Goal: Information Seeking & Learning: Learn about a topic

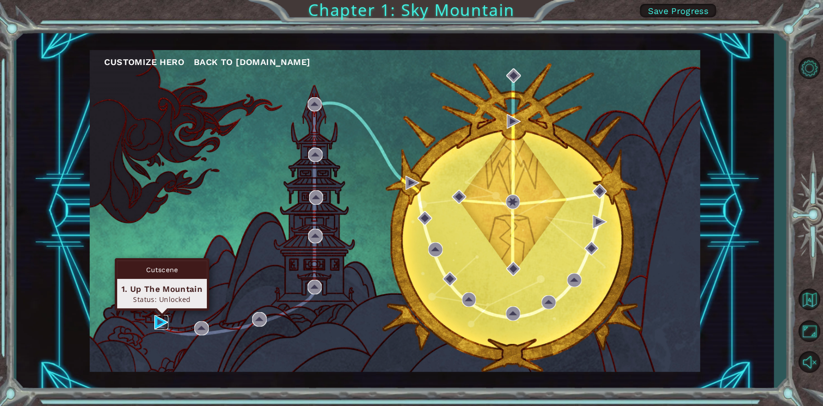
click at [158, 324] on img at bounding box center [161, 322] width 14 height 14
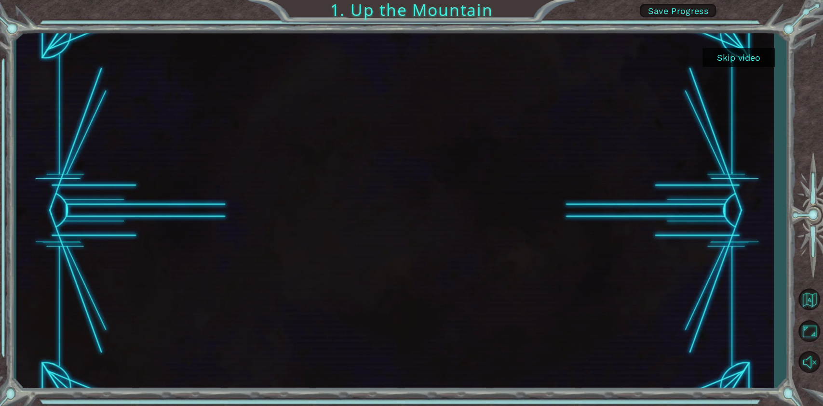
click at [744, 55] on button "Skip video" at bounding box center [738, 57] width 72 height 19
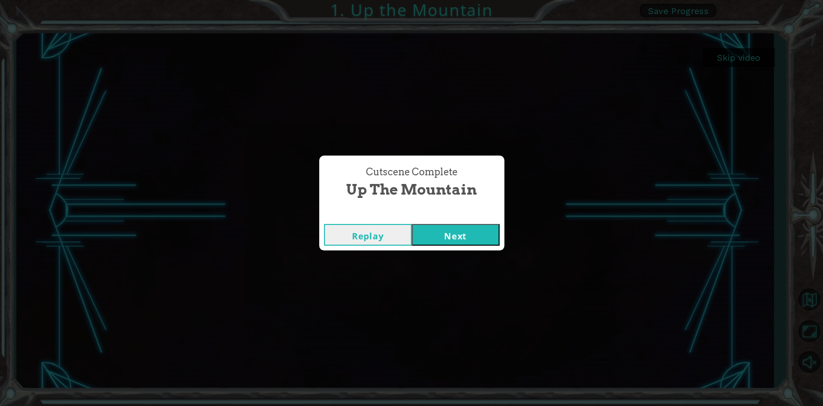
click at [447, 231] on button "Next" at bounding box center [456, 235] width 88 height 22
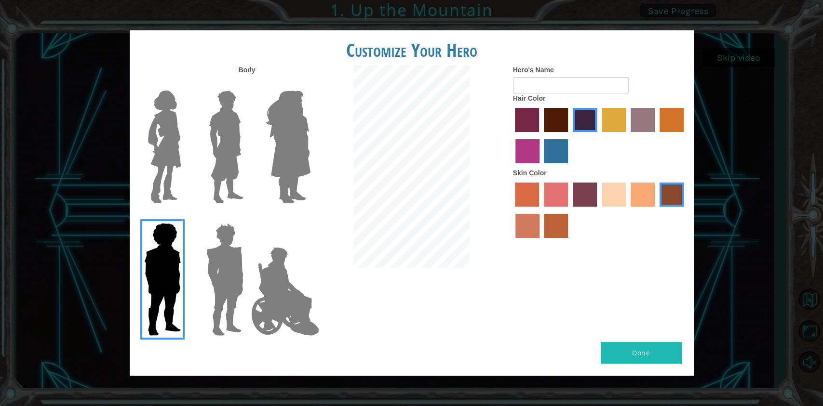
click at [626, 354] on button "Done" at bounding box center [641, 353] width 81 height 22
click at [568, 80] on input "Hero's Name" at bounding box center [571, 85] width 116 height 16
type input "hero"
click at [628, 342] on button "Done" at bounding box center [641, 353] width 81 height 22
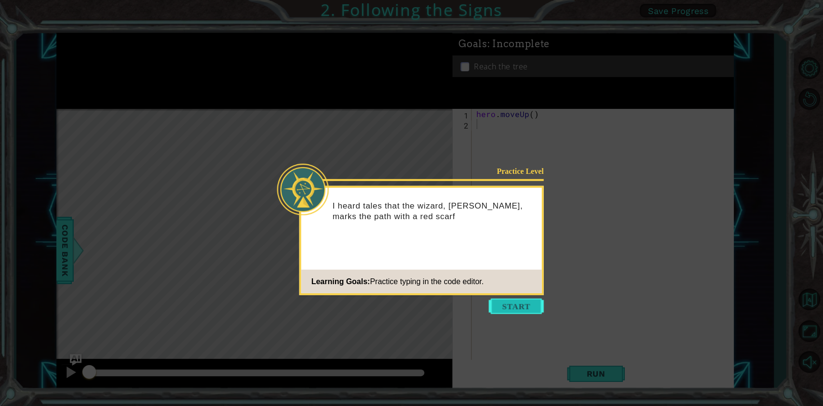
click at [522, 308] on button "Start" at bounding box center [516, 306] width 55 height 15
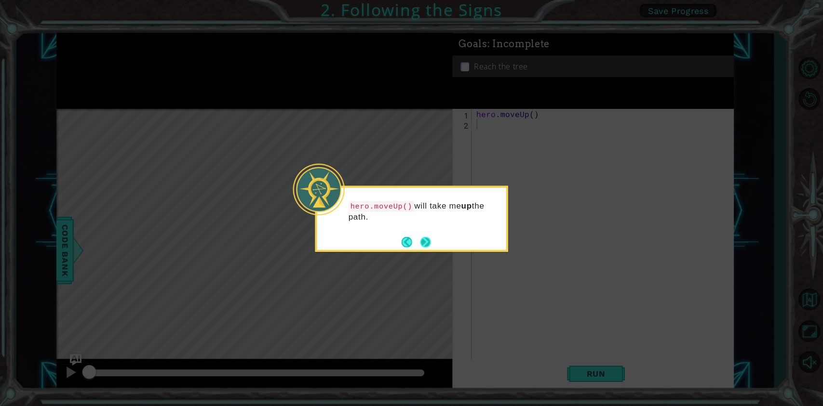
click at [427, 237] on button "Next" at bounding box center [425, 242] width 11 height 11
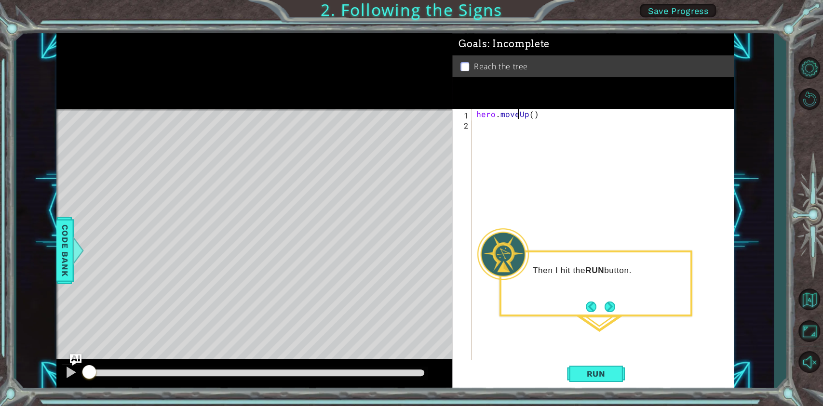
click at [519, 114] on div "hero . moveUp ( )" at bounding box center [604, 245] width 261 height 273
type textarea "hero.moveUp()"
click at [589, 377] on span "Run" at bounding box center [596, 374] width 38 height 10
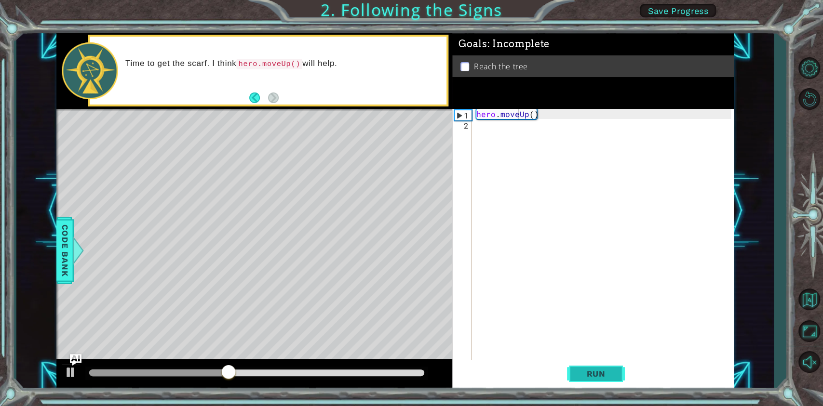
click at [590, 371] on span "Run" at bounding box center [596, 374] width 38 height 10
click at [551, 118] on div "hero . moveUp ( )" at bounding box center [604, 245] width 261 height 273
click at [547, 128] on div "hero . moveUp ( )" at bounding box center [604, 245] width 261 height 273
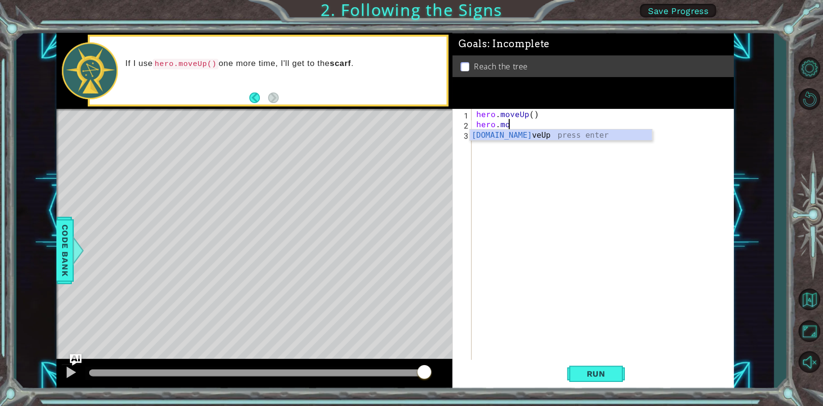
scroll to position [0, 1]
type textarea "hero.moveUp"
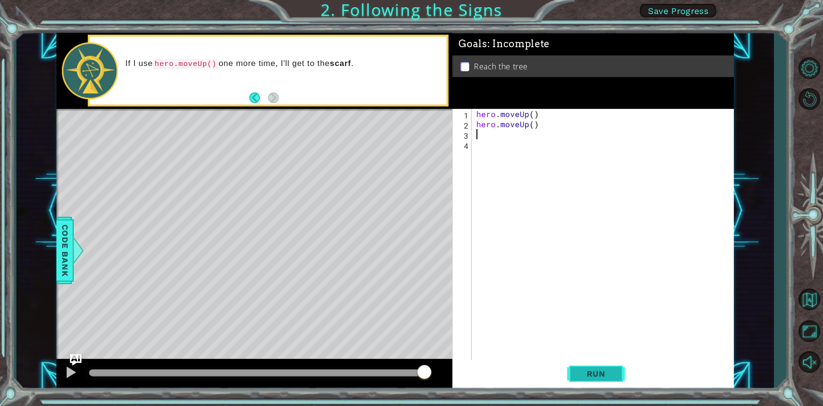
click at [594, 374] on span "Run" at bounding box center [596, 374] width 38 height 10
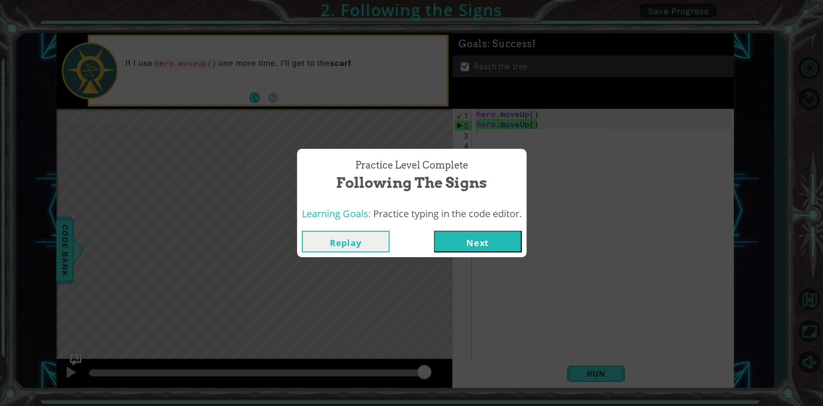
click at [487, 245] on button "Next" at bounding box center [478, 242] width 88 height 22
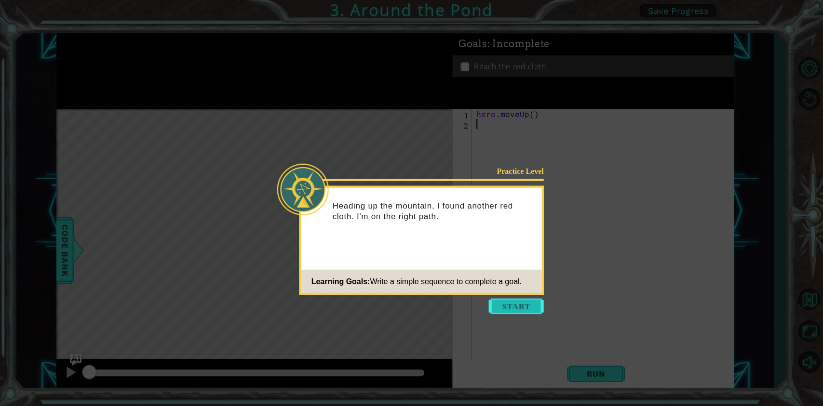
click at [517, 307] on button "Start" at bounding box center [516, 306] width 55 height 15
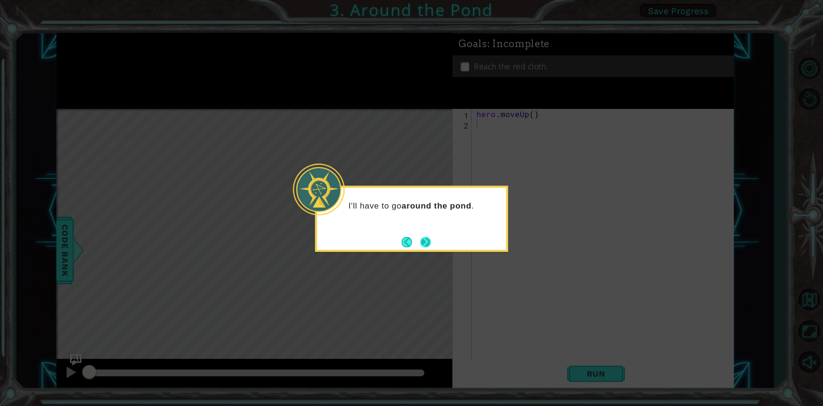
click at [428, 242] on button "Next" at bounding box center [425, 242] width 11 height 11
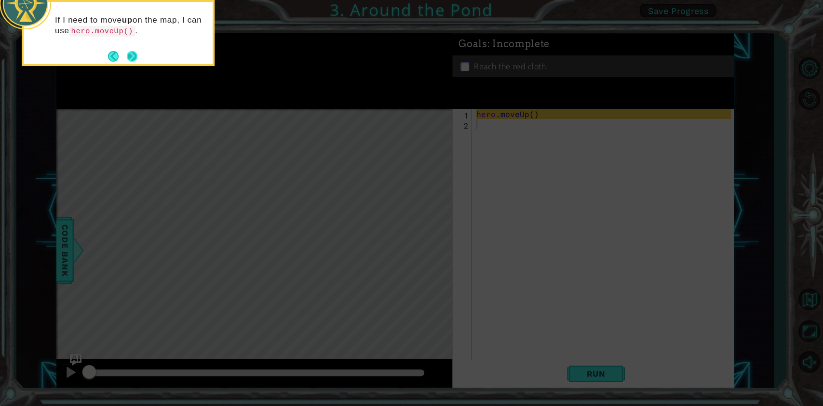
click at [137, 55] on button "Next" at bounding box center [132, 56] width 11 height 11
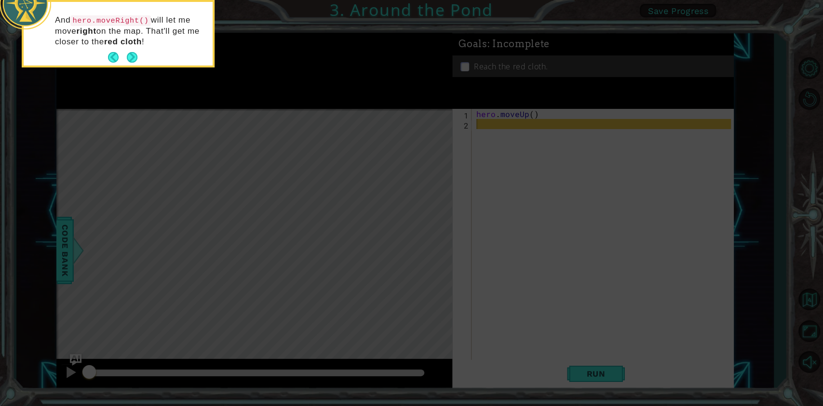
click at [137, 55] on button "Next" at bounding box center [132, 57] width 11 height 11
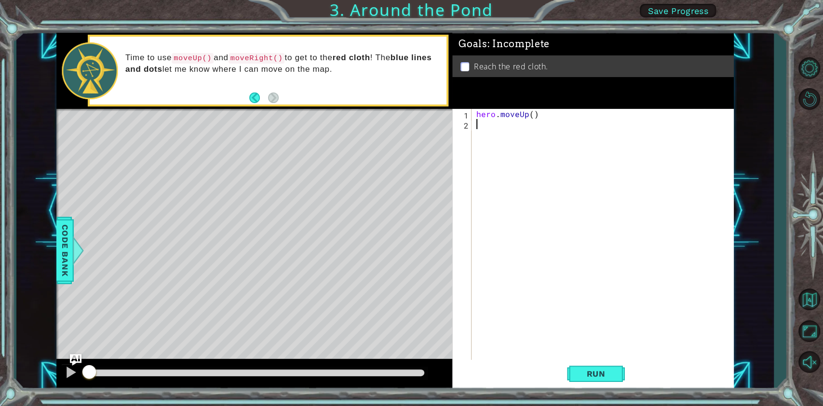
click at [535, 173] on div "hero . moveUp ( )" at bounding box center [604, 245] width 261 height 273
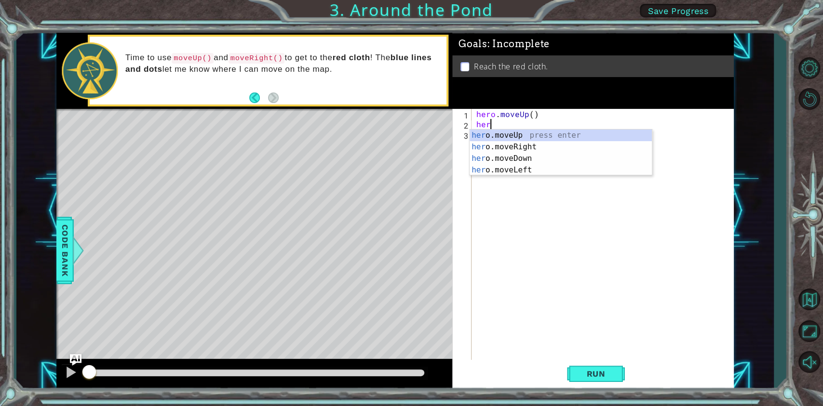
type textarea "hero"
click at [516, 145] on div "hero .moveUp press enter hero .moveRight press enter hero .moveDown press enter…" at bounding box center [561, 164] width 182 height 69
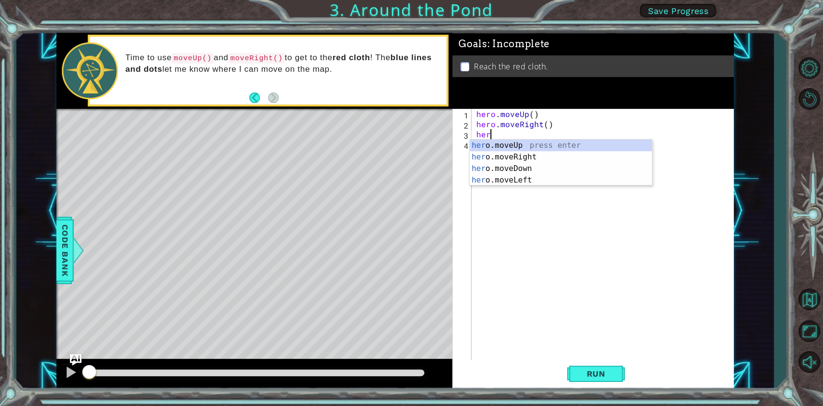
type textarea "herm"
click at [517, 143] on div "her o. m oveUp press enter her o. m oveRight press enter her o. m oveDown press…" at bounding box center [561, 174] width 182 height 69
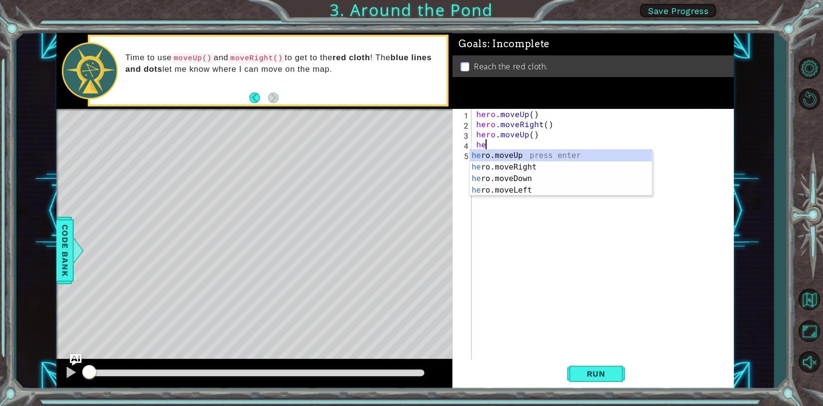
type textarea "hero"
click at [520, 156] on div "hero .moveUp press enter hero .moveRight press enter hero .moveDown press enter…" at bounding box center [561, 184] width 182 height 69
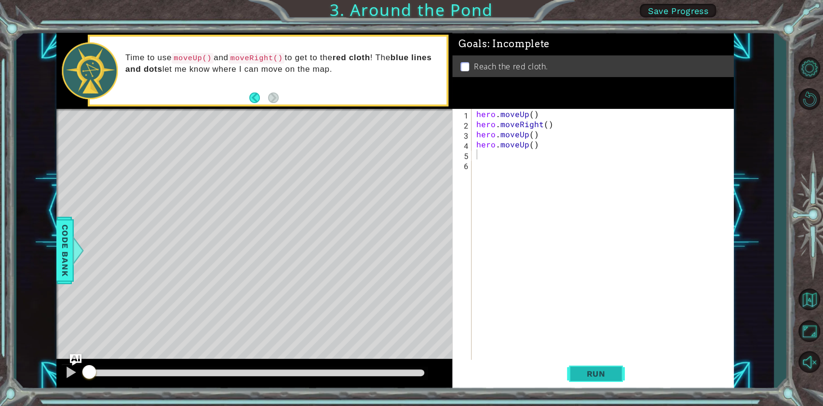
click at [585, 373] on span "Run" at bounding box center [596, 374] width 38 height 10
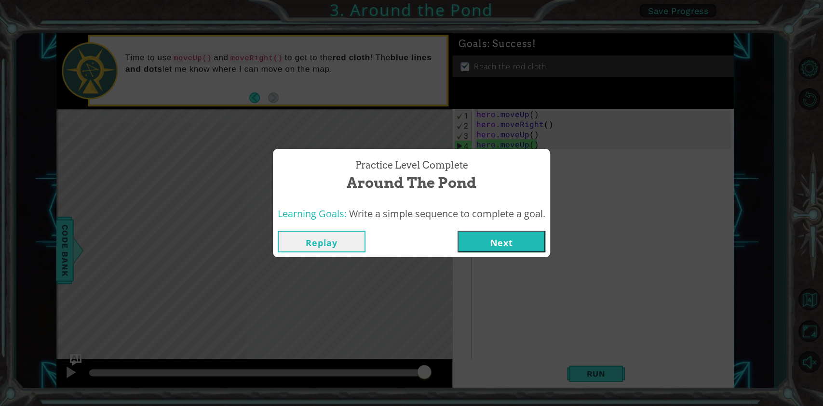
click at [531, 245] on button "Next" at bounding box center [501, 242] width 88 height 22
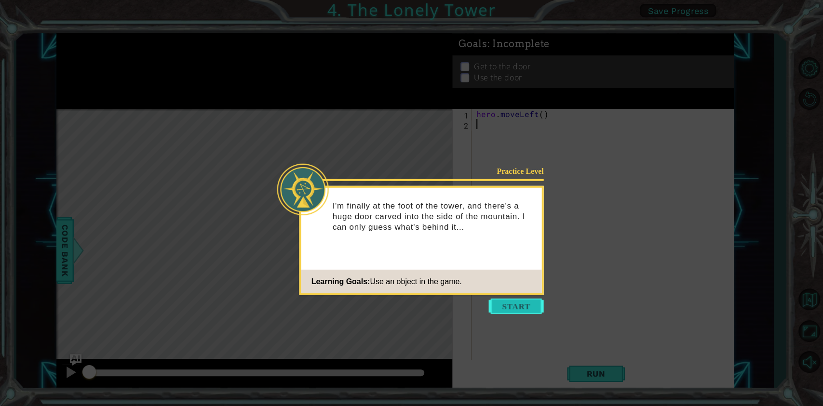
click at [521, 303] on button "Start" at bounding box center [516, 306] width 55 height 15
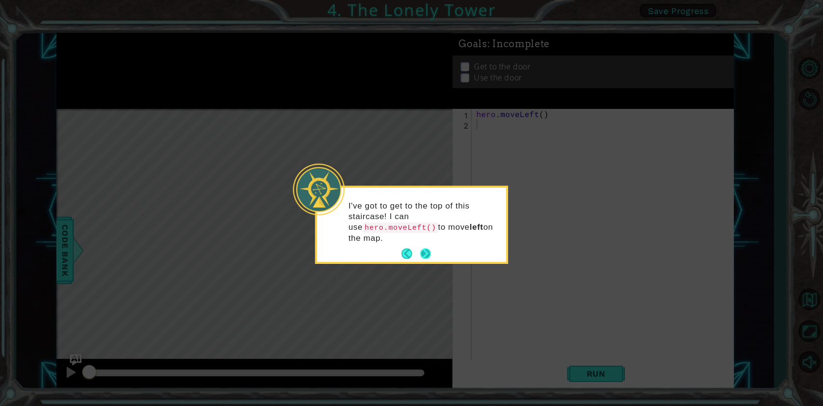
click at [420, 249] on button "Next" at bounding box center [425, 254] width 11 height 11
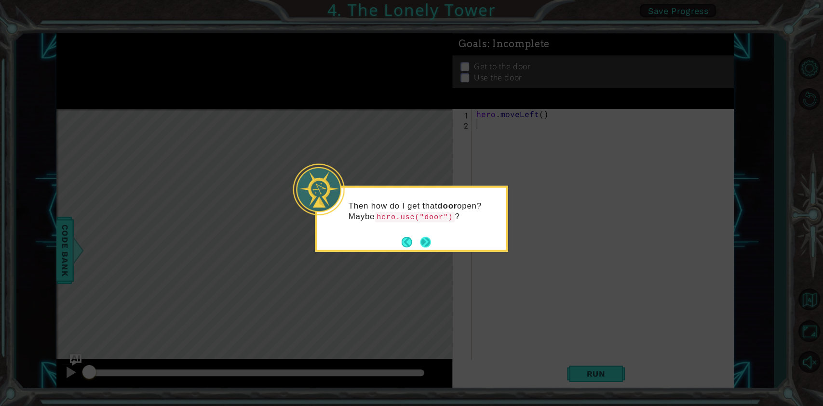
click at [427, 239] on button "Next" at bounding box center [425, 242] width 11 height 11
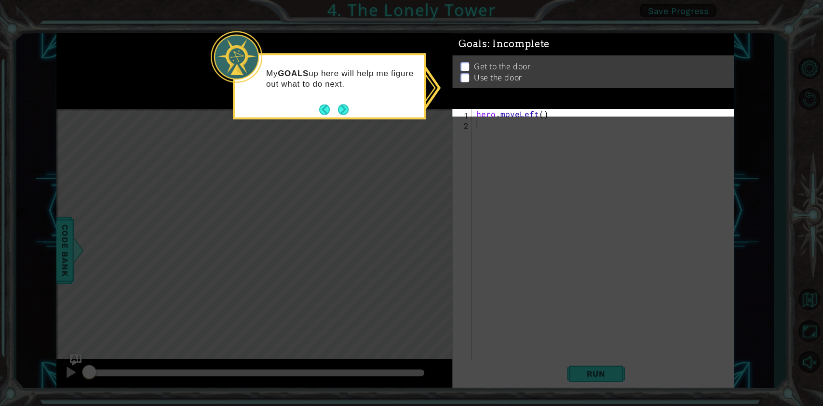
click at [345, 114] on button "Next" at bounding box center [343, 109] width 11 height 11
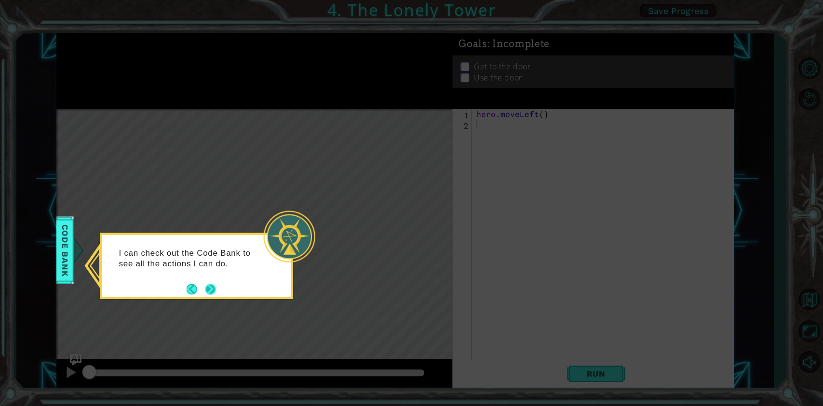
click at [212, 291] on button "Next" at bounding box center [210, 289] width 11 height 11
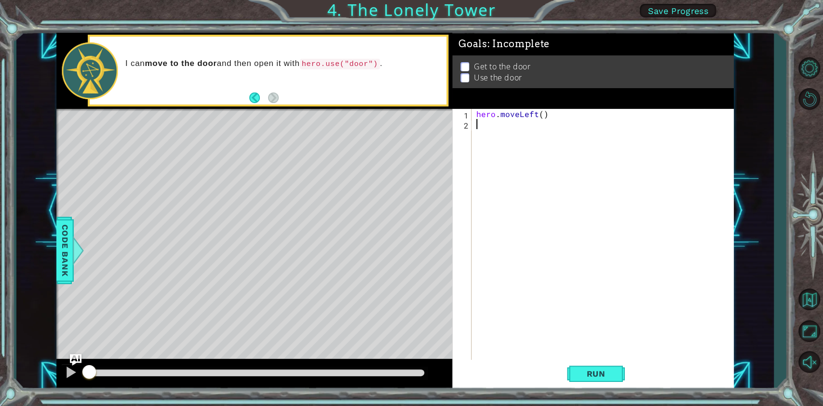
click at [596, 226] on div "hero . moveLeft ( )" at bounding box center [604, 245] width 261 height 273
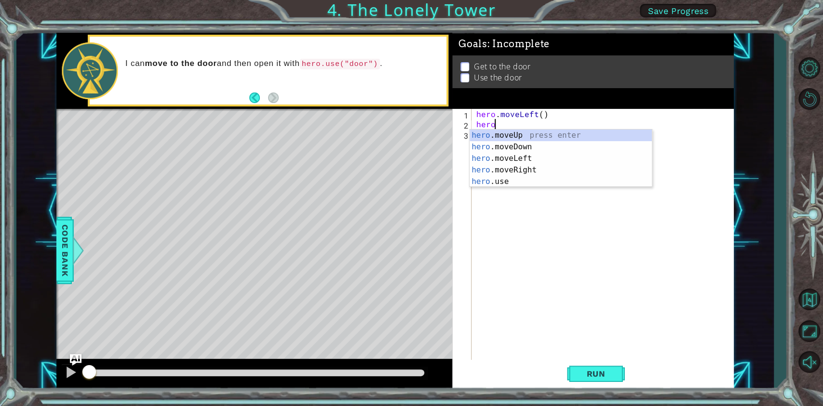
type textarea "herom"
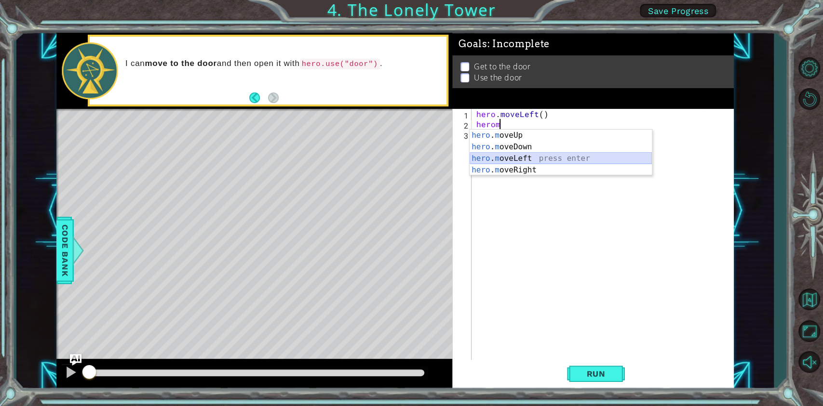
click at [512, 160] on div "hero . m oveUp press enter hero . m oveDown press enter hero . m oveLeft press …" at bounding box center [561, 164] width 182 height 69
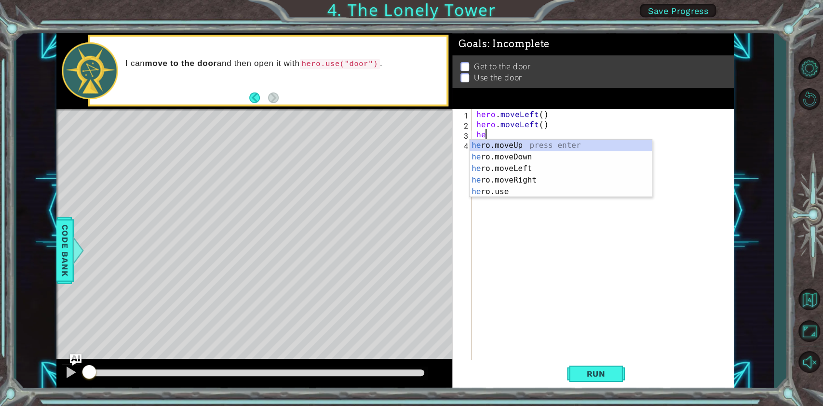
type textarea "her"
click at [500, 145] on div "her o.moveUp press enter her o.moveDown press enter her o.moveLeft press enter …" at bounding box center [561, 180] width 182 height 81
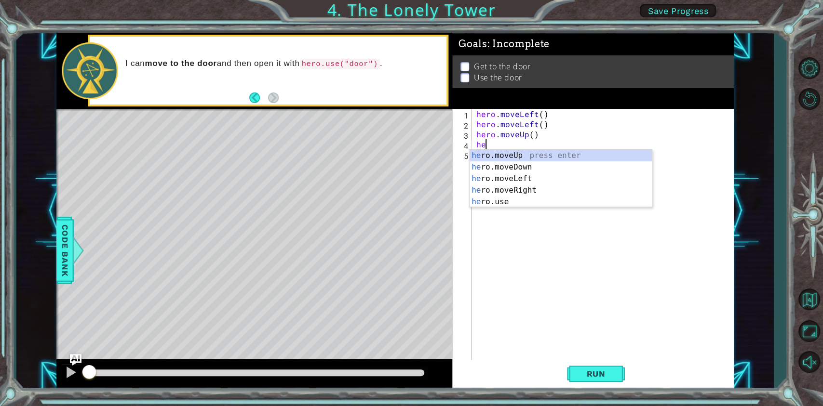
type textarea "hero"
click at [491, 154] on div "hero .moveUp press enter hero .moveDown press enter hero .moveLeft press enter …" at bounding box center [561, 190] width 182 height 81
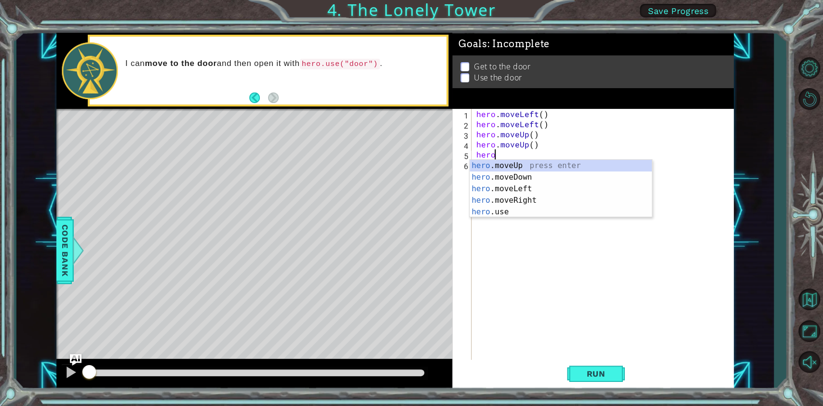
type textarea "hero"
click at [516, 202] on div "hero .moveUp press enter hero .moveDown press enter hero .moveLeft press enter …" at bounding box center [561, 200] width 182 height 81
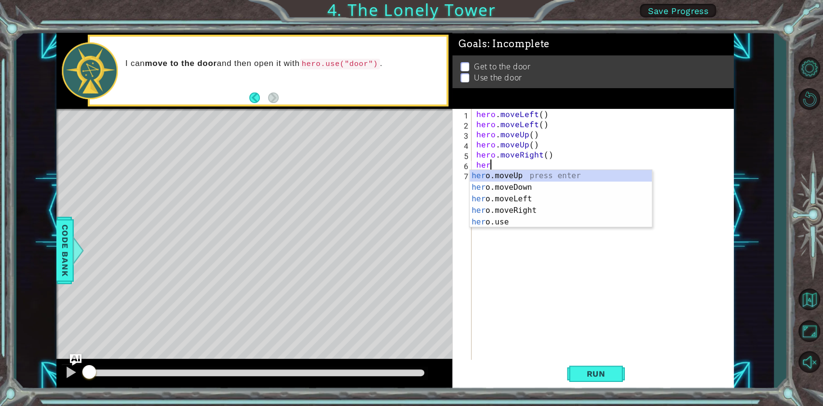
type textarea "hero"
click at [528, 211] on div "hero .moveUp press enter hero .moveDown press enter hero .moveLeft press enter …" at bounding box center [561, 210] width 182 height 81
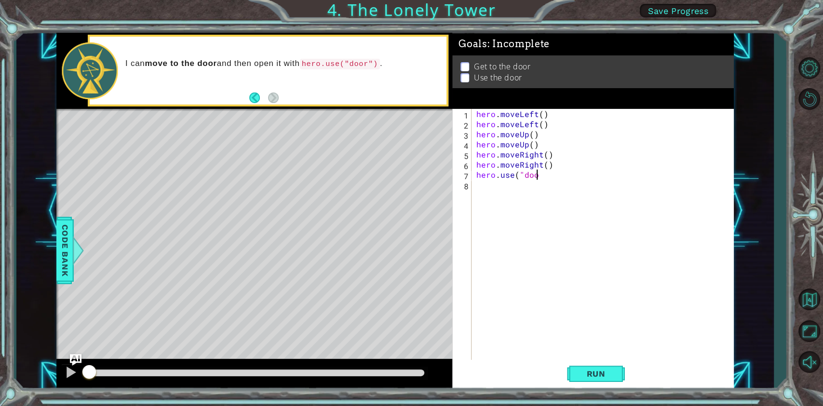
scroll to position [0, 3]
type textarea "hero.use("door")"
click at [586, 376] on span "Run" at bounding box center [596, 374] width 38 height 10
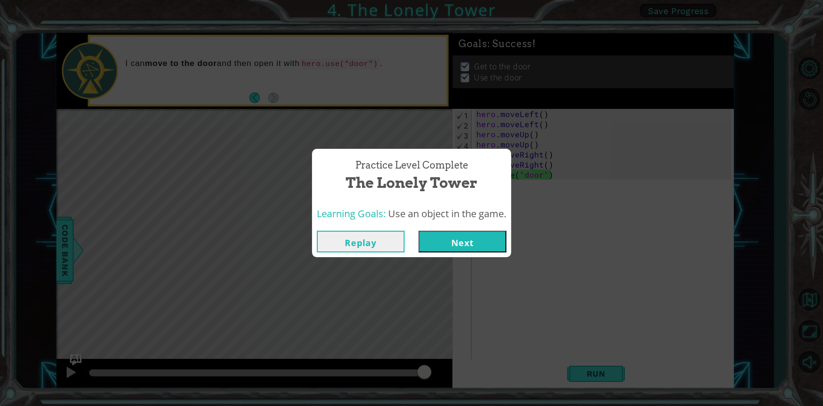
click at [497, 242] on button "Next" at bounding box center [462, 242] width 88 height 22
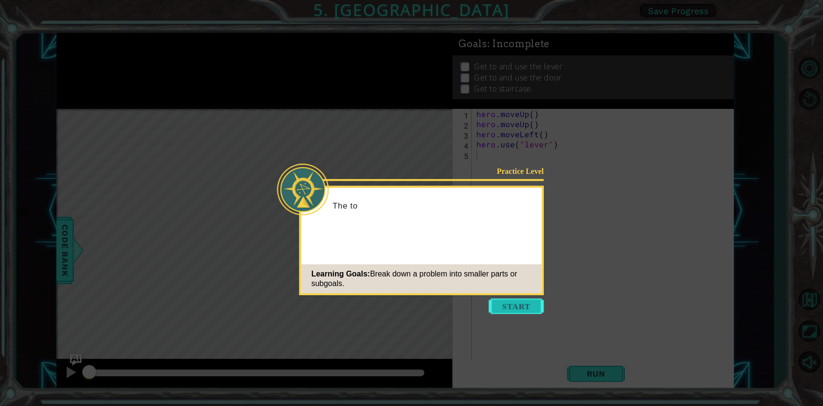
click at [533, 302] on button "Start" at bounding box center [516, 306] width 55 height 15
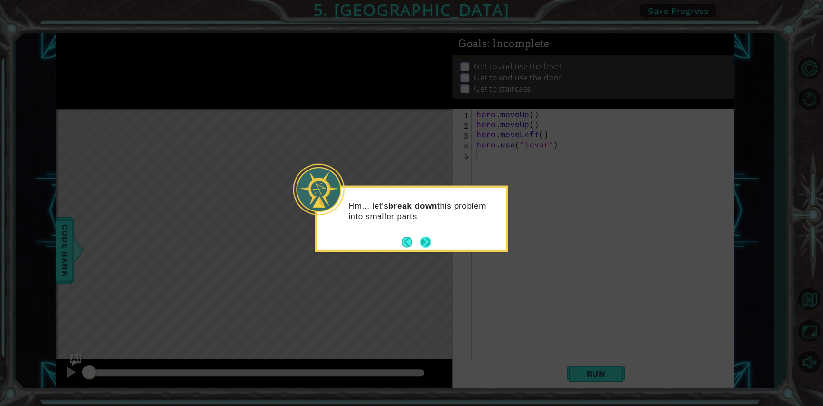
click at [426, 241] on button "Next" at bounding box center [425, 242] width 11 height 11
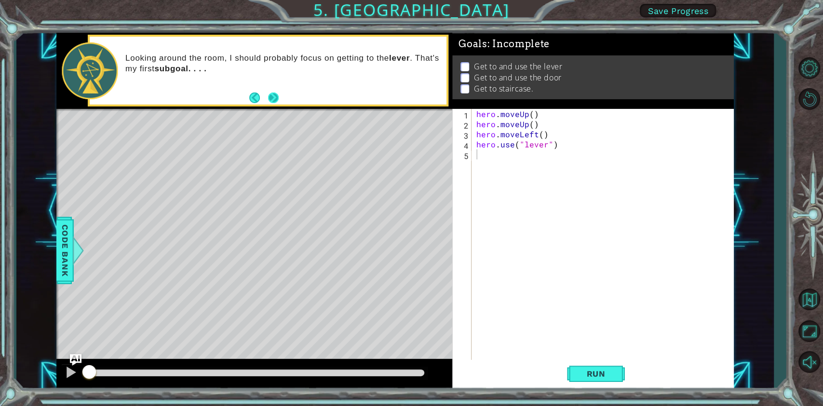
click at [276, 96] on button "Next" at bounding box center [273, 97] width 11 height 11
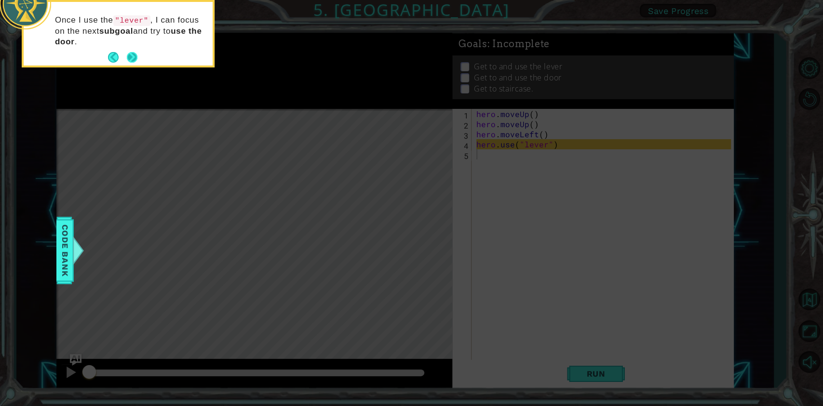
click at [136, 54] on button "Next" at bounding box center [132, 57] width 11 height 11
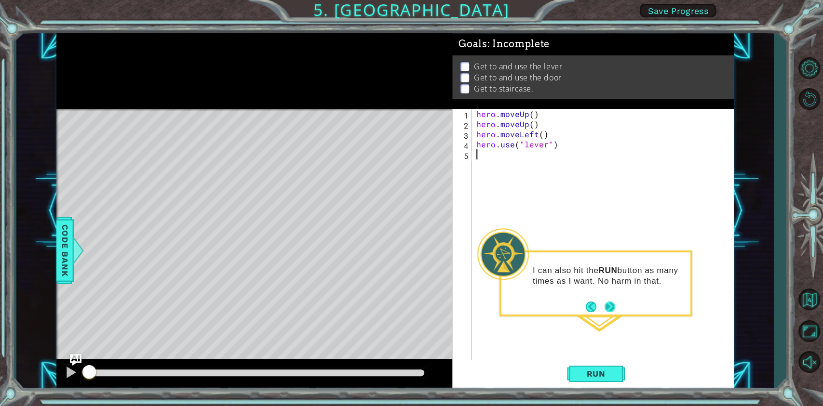
click at [606, 307] on button "Next" at bounding box center [610, 306] width 11 height 11
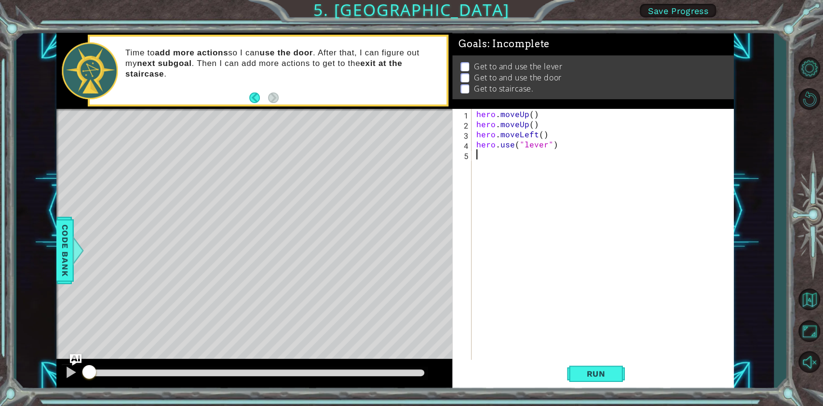
click at [506, 151] on div "hero . moveUp ( ) hero . moveUp ( ) hero . moveLeft ( ) hero . use ( "lever" )" at bounding box center [604, 245] width 261 height 273
type textarea "hero"
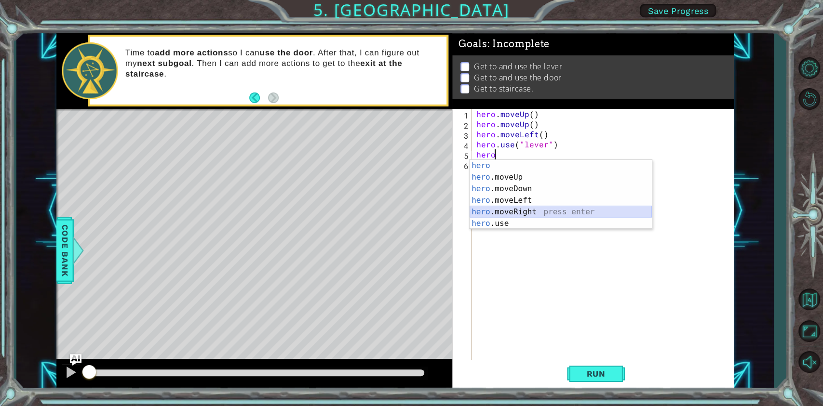
click at [522, 210] on div "hero press enter hero .moveUp press enter hero .moveDown press enter hero .move…" at bounding box center [561, 206] width 182 height 93
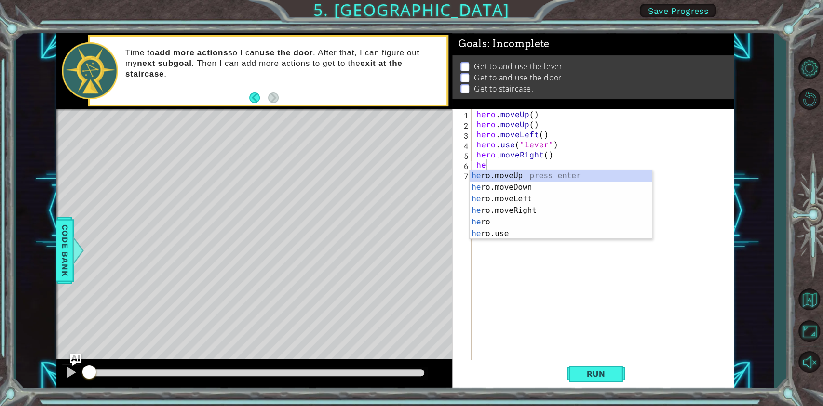
type textarea "hero"
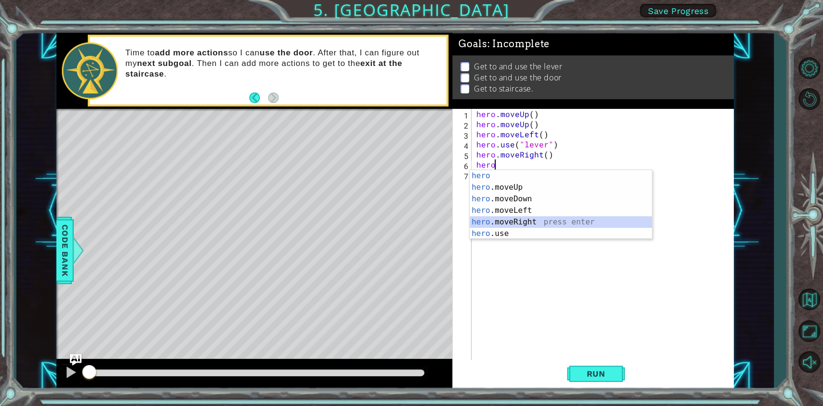
click at [531, 220] on div "hero press enter hero .moveUp press enter hero .moveDown press enter hero .move…" at bounding box center [561, 216] width 182 height 93
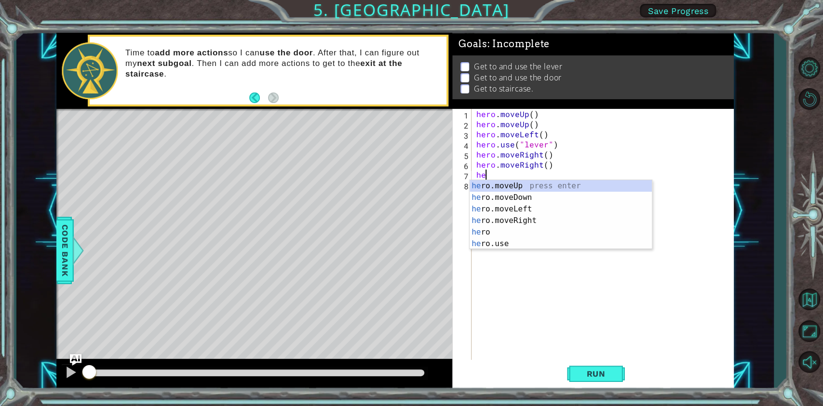
type textarea "hero"
click at [505, 232] on div "hero press enter hero .moveUp press enter hero .moveDown press enter hero .move…" at bounding box center [561, 226] width 182 height 93
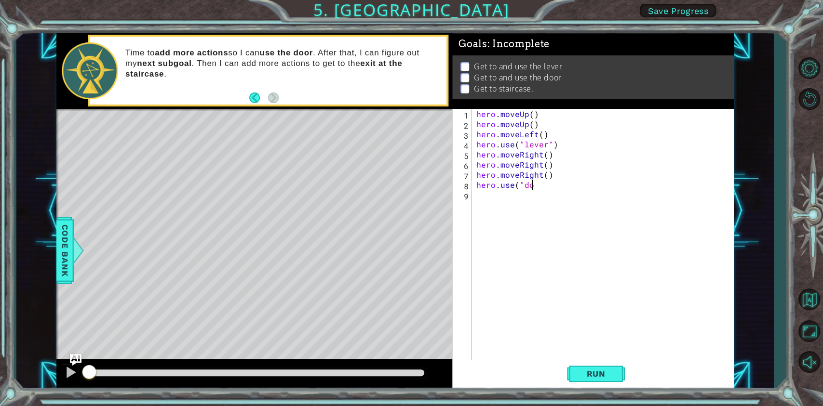
scroll to position [0, 3]
type textarea "hero.use("door")"
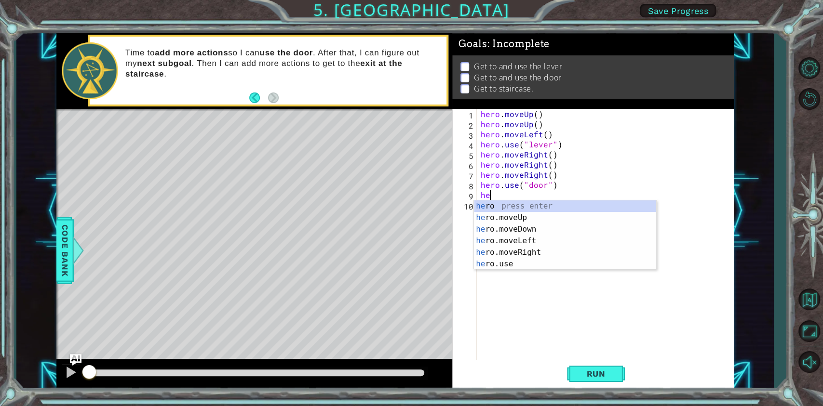
type textarea "hero"
click at [498, 215] on div "hero press enter hero .moveUp press enter hero .moveDown press enter hero .move…" at bounding box center [565, 247] width 182 height 93
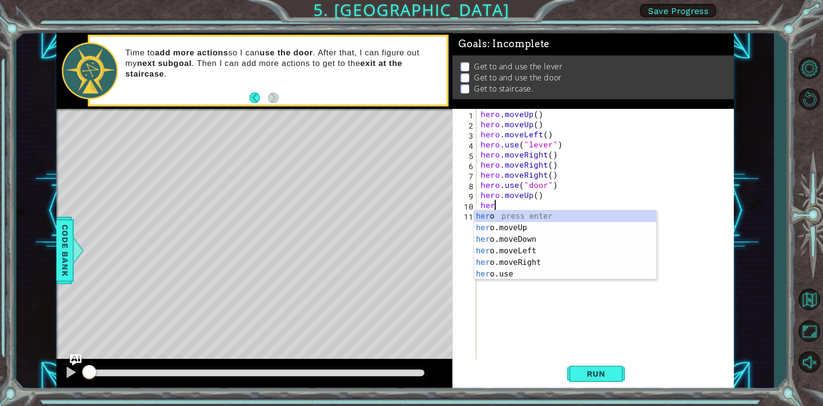
type textarea "hero"
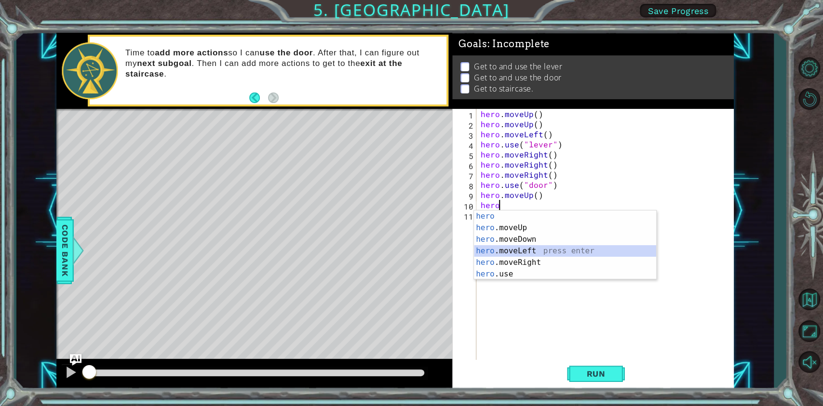
click at [498, 252] on div "hero press enter hero .moveUp press enter hero .moveDown press enter hero .move…" at bounding box center [565, 257] width 182 height 93
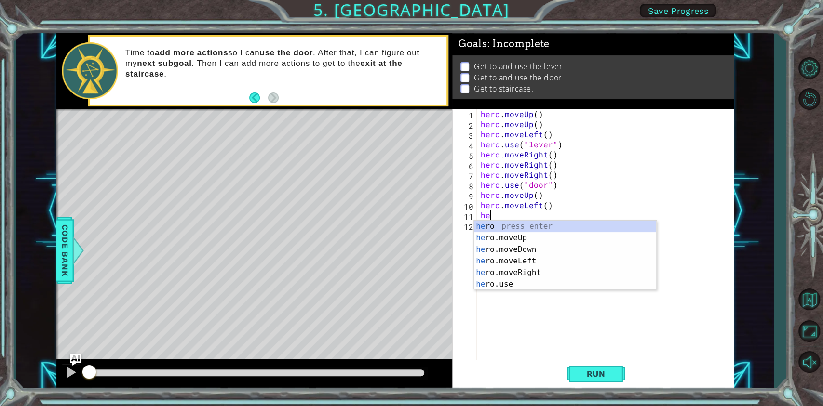
type textarea "hero"
click at [499, 261] on div "hero press enter hero .moveUp press enter hero .moveDown press enter hero .move…" at bounding box center [565, 267] width 182 height 93
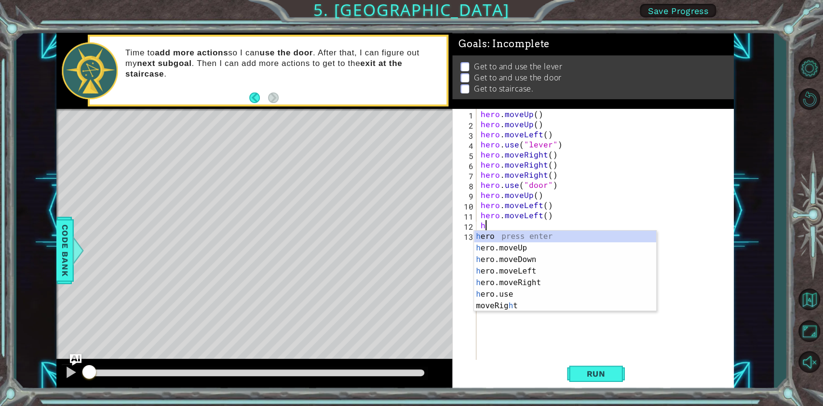
type textarea "hero"
click at [501, 273] on div "hero press enter hero .moveUp press enter hero .moveDown press enter hero .move…" at bounding box center [565, 277] width 182 height 93
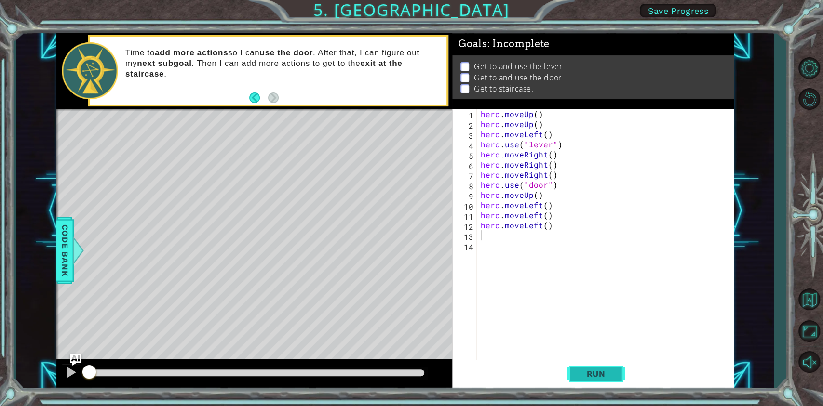
click at [612, 375] on span "Run" at bounding box center [596, 374] width 38 height 10
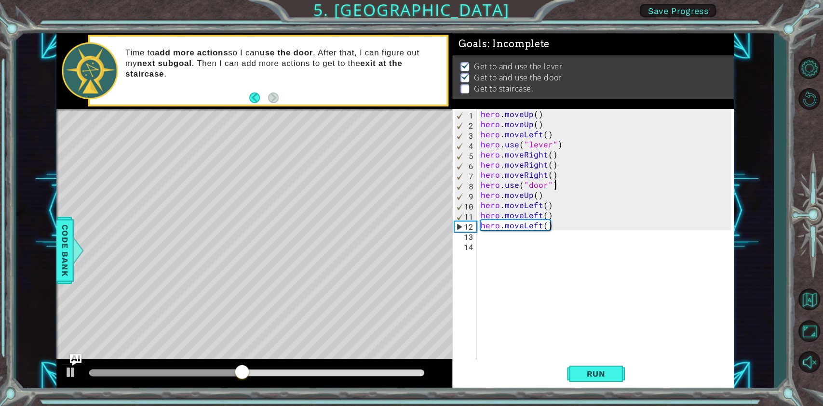
click at [563, 183] on div "hero . moveUp ( ) hero . moveUp ( ) hero . moveLeft ( ) hero . use ( "lever" ) …" at bounding box center [607, 245] width 257 height 273
type textarea "hero.use("door")"
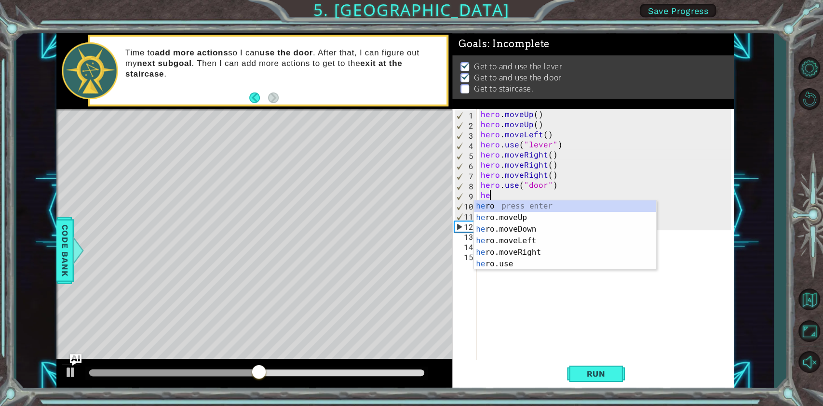
type textarea "hero"
click at [504, 222] on div "hero press enter hero .moveUp press enter hero .moveDown press enter hero .move…" at bounding box center [565, 247] width 182 height 93
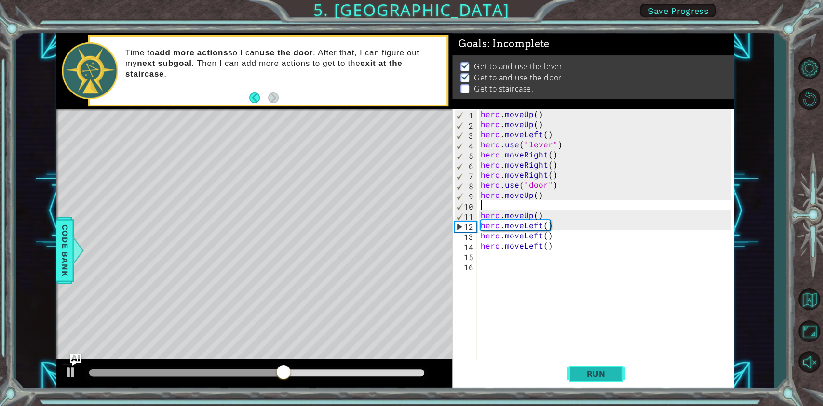
click at [586, 369] on span "Run" at bounding box center [596, 374] width 38 height 10
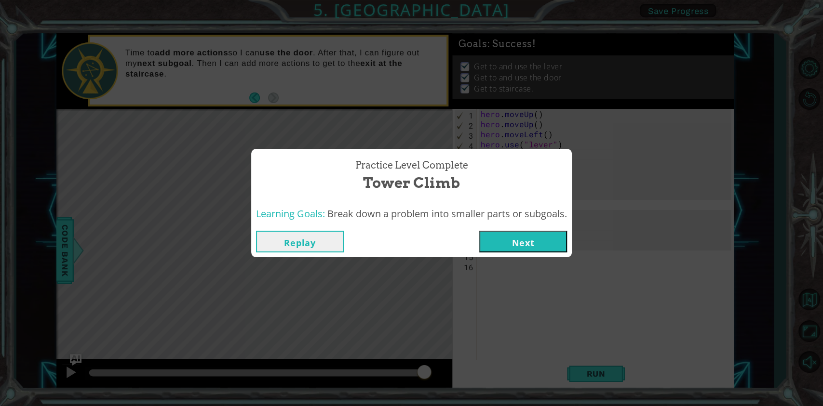
click at [521, 239] on button "Next" at bounding box center [523, 242] width 88 height 22
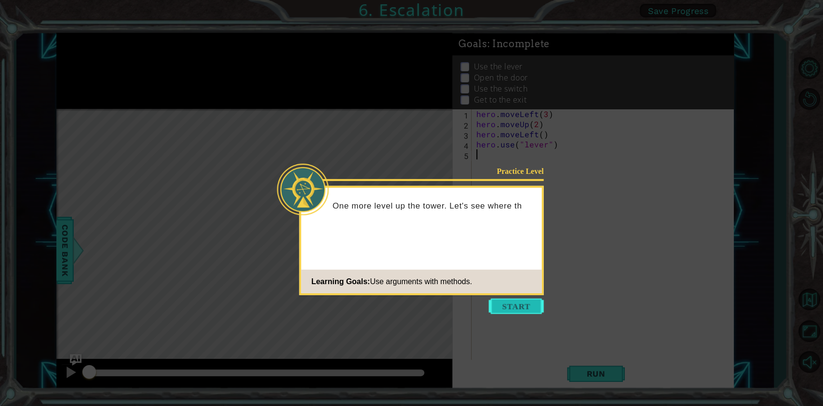
click at [528, 304] on button "Start" at bounding box center [516, 306] width 55 height 15
